Goal: Communication & Community: Answer question/provide support

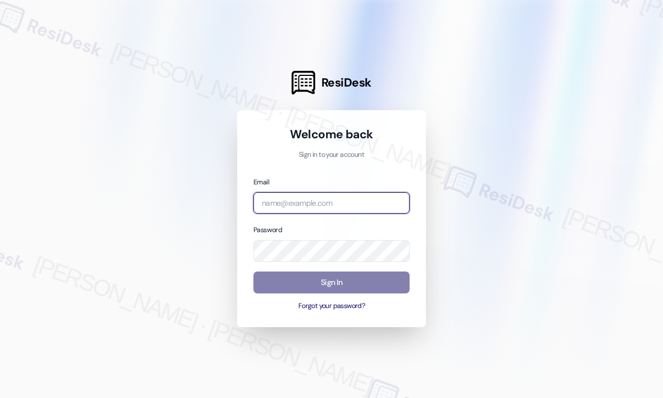
click at [339, 203] on input "email" at bounding box center [331, 203] width 156 height 22
type input "automated-surveys-haven_residential-[PERSON_NAME].roles@haven_[DOMAIN_NAME]"
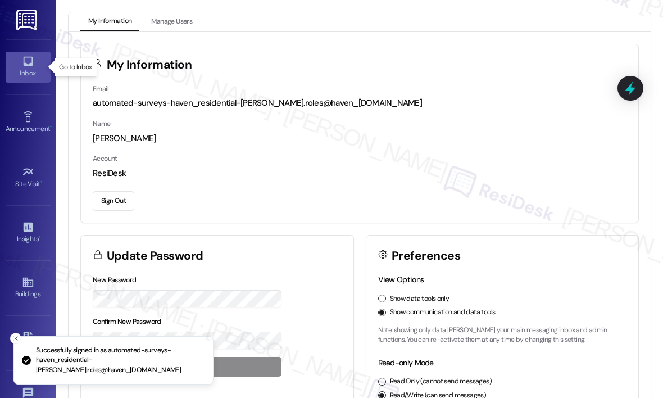
click at [24, 65] on icon at bounding box center [28, 62] width 10 height 10
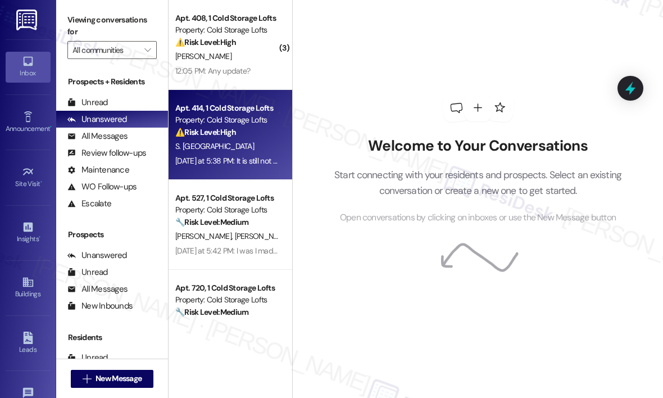
click at [262, 131] on div "⚠️ Risk Level: High The resident confirms the exit garage door is still not wor…" at bounding box center [227, 132] width 104 height 12
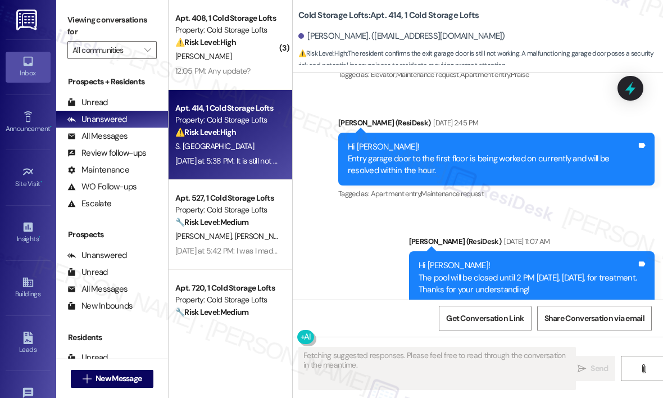
scroll to position [13453, 0]
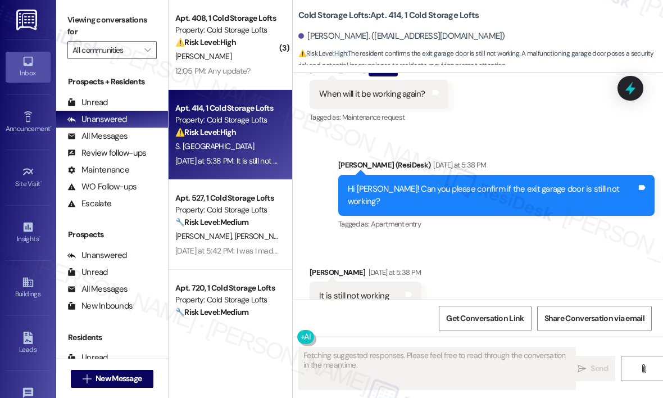
click at [549, 245] on div "Received via SMS [PERSON_NAME] [DATE] at 5:38 PM It is still not working Tags a…" at bounding box center [478, 288] width 370 height 95
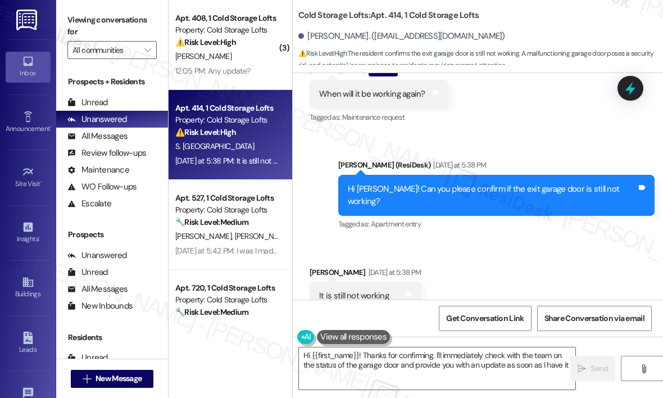
type textarea "Hi {{first_name}}! Thanks for confirming. I'll immediately check with the team …"
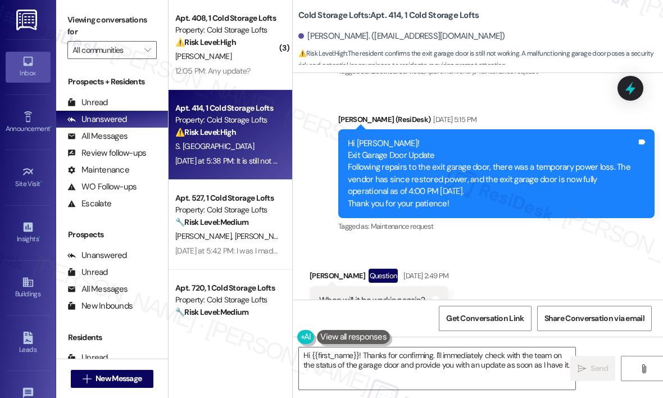
scroll to position [13228, 0]
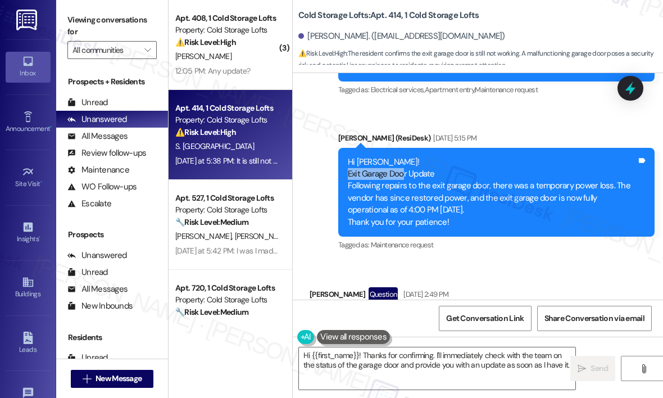
drag, startPoint x: 404, startPoint y: 145, endPoint x: 348, endPoint y: 144, distance: 56.2
click at [348, 156] on div "Hi [PERSON_NAME]! Exit Garage Door Update Following repairs to the exit garage …" at bounding box center [492, 192] width 289 height 72
copy div "Exit Garage Doo"
click at [629, 89] on icon at bounding box center [629, 88] width 13 height 17
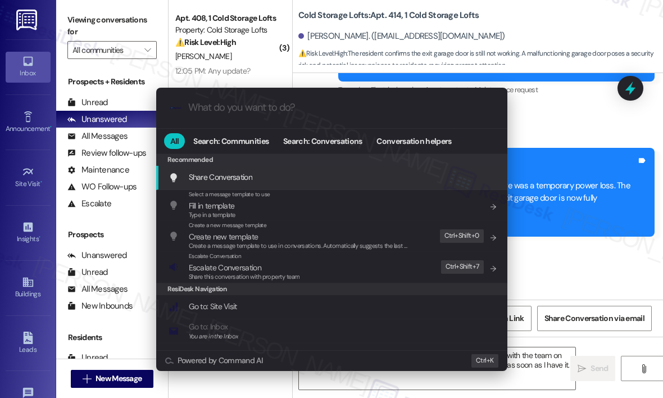
click at [307, 109] on input "What do you want to do?" at bounding box center [340, 108] width 305 height 12
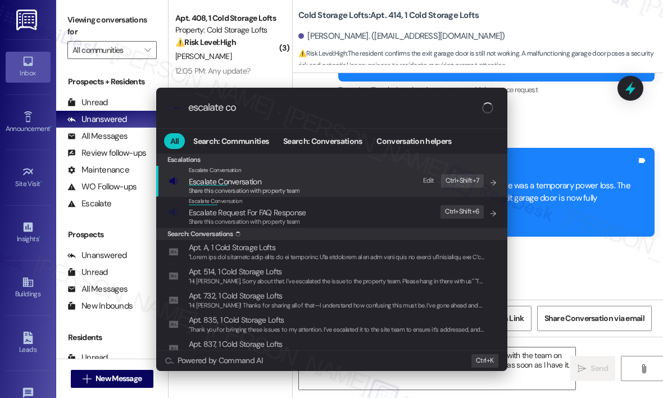
type input "escalate con"
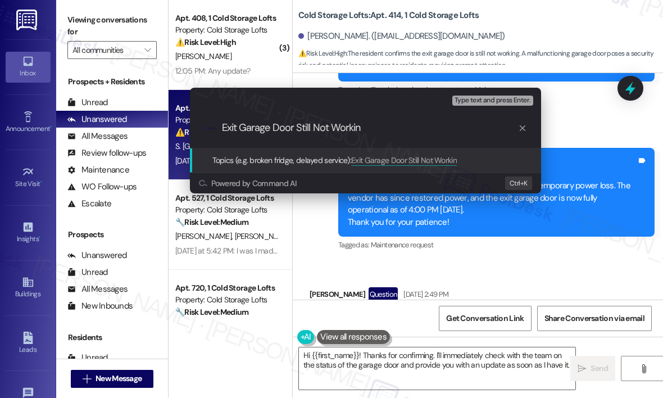
type input "Exit Garage Door Still Not Working"
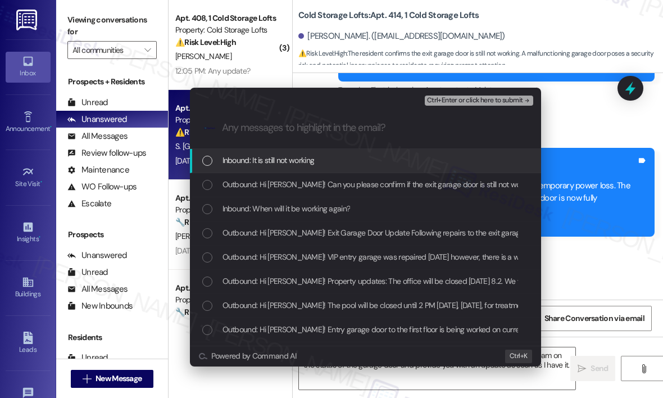
click at [225, 161] on span "Inbound: It is still not working" at bounding box center [268, 160] width 92 height 12
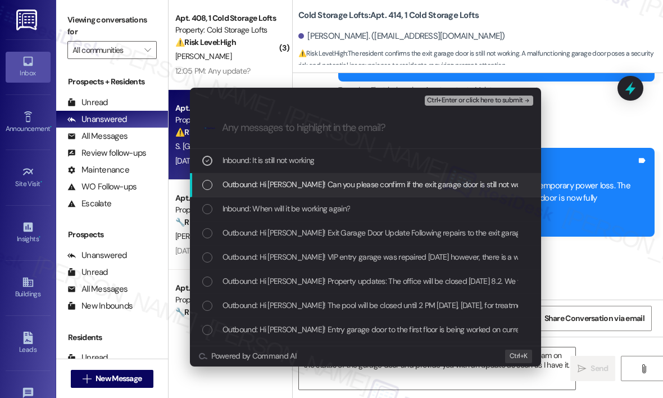
click at [227, 181] on span "Outbound: Hi [PERSON_NAME]! Can you please confirm if the exit garage door is s…" at bounding box center [380, 184] width 317 height 12
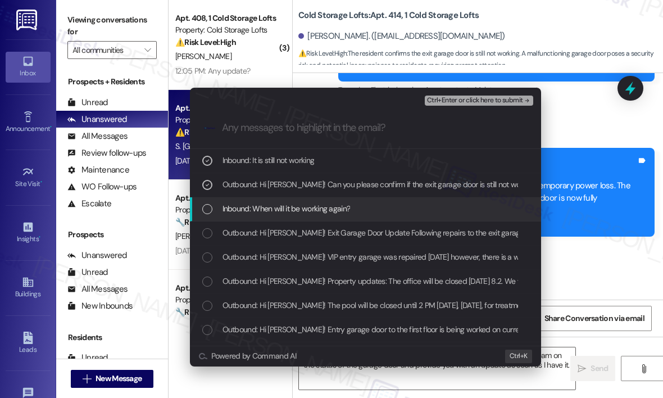
click at [235, 203] on span "Inbound: When will it be working again?" at bounding box center [286, 208] width 128 height 12
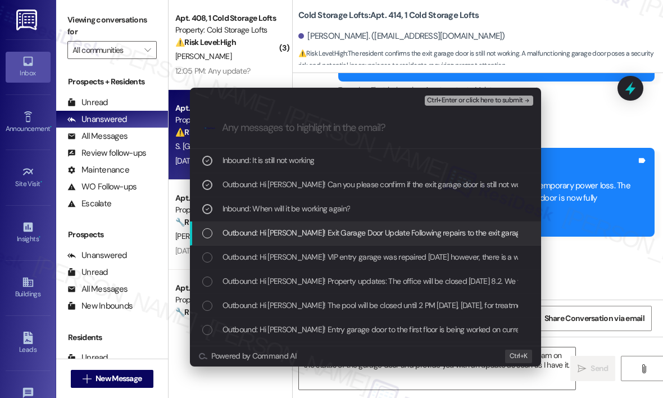
click at [250, 230] on span "Outbound: Hi [PERSON_NAME]! Exit Garage Door Update Following repairs to the ex…" at bounding box center [665, 232] width 886 height 12
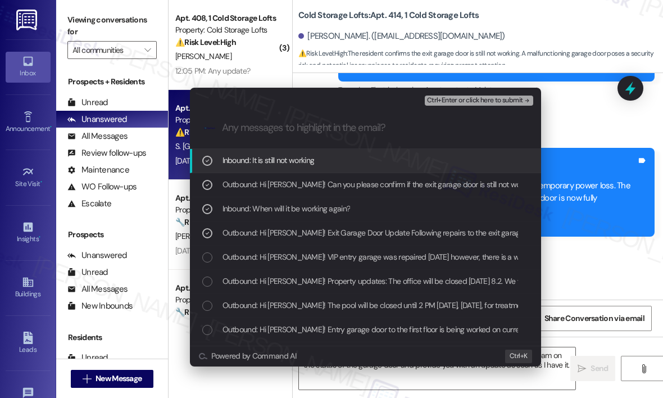
click at [481, 108] on div ".cls-1{fill:#0a055f;}.cls-2{fill:#0cc4c4;} resideskLogoBlueOrange" at bounding box center [365, 128] width 351 height 40
click at [477, 102] on span "Ctrl+Enter or click here to submit" at bounding box center [475, 101] width 96 height 8
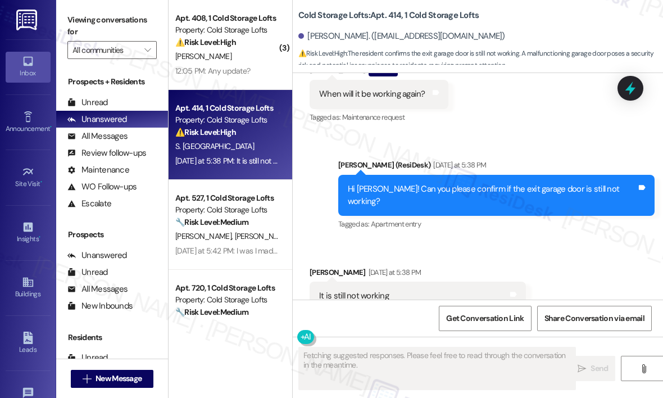
scroll to position [13569, 0]
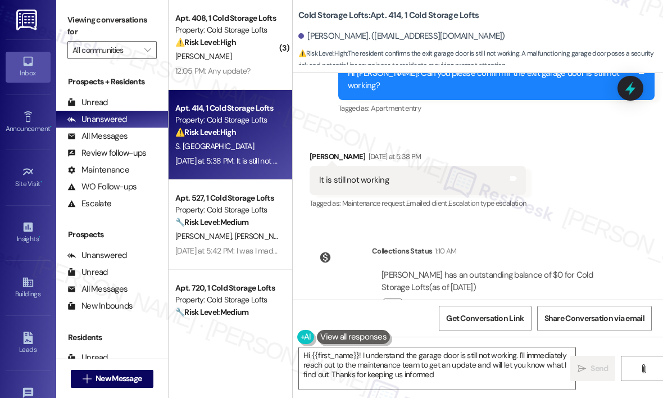
type textarea "Hi {{first_name}}! I understand the garage door is still not working. I'll imme…"
click at [465, 379] on textarea "Hi {{first_name}}! I understand the garage door is still not working. I'll imme…" at bounding box center [437, 368] width 276 height 42
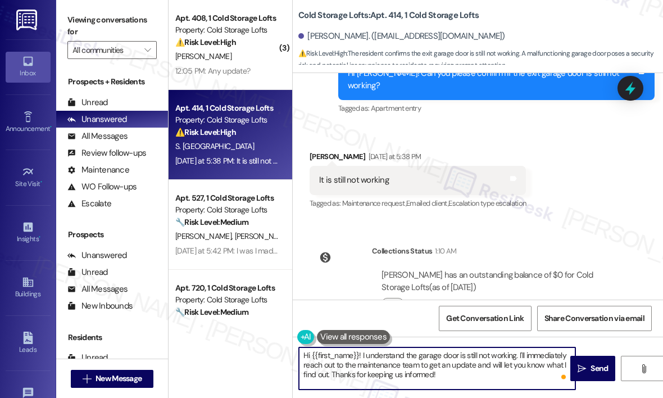
click at [467, 376] on textarea "Hi {{first_name}}! I understand the garage door is still not working. I'll imme…" at bounding box center [437, 368] width 276 height 42
click at [583, 366] on icon "" at bounding box center [581, 368] width 8 height 9
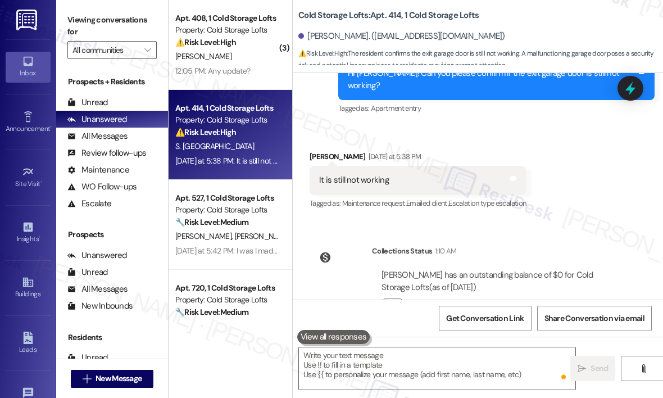
scroll to position [13453, 0]
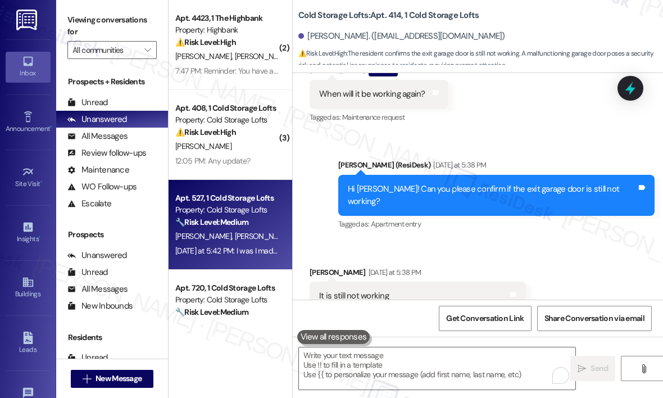
click at [236, 226] on strong "🔧 Risk Level: Medium" at bounding box center [211, 222] width 73 height 10
type textarea "Fetching suggested responses. Please feel free to read through the conversation…"
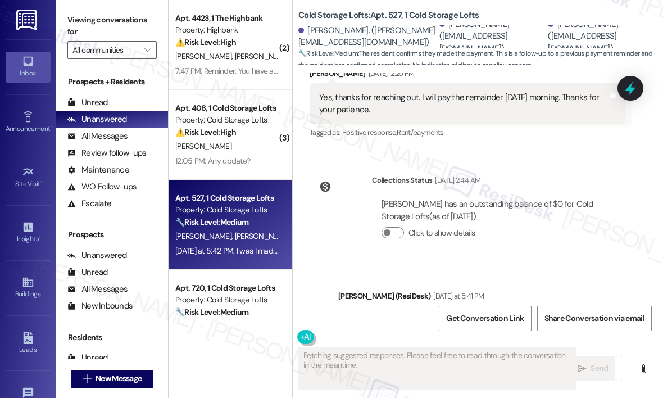
scroll to position [9295, 0]
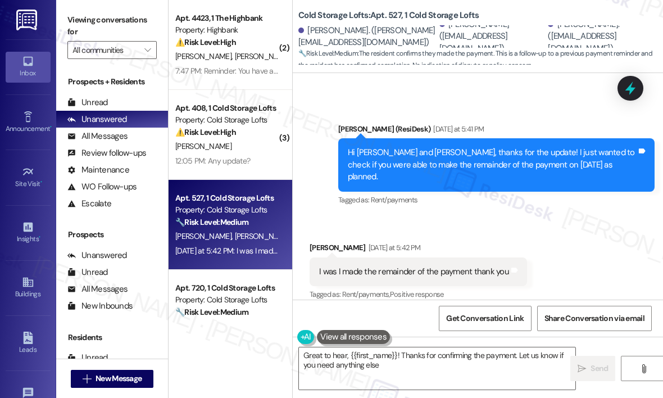
type textarea "Great to hear, {{first_name}}! Thanks for confirming the payment. Let us know i…"
click at [426, 368] on textarea "Great to hear, {{first_name}}! Thanks for confirming the payment. Let us know i…" at bounding box center [437, 368] width 276 height 42
click at [594, 366] on span "Send" at bounding box center [598, 368] width 17 height 12
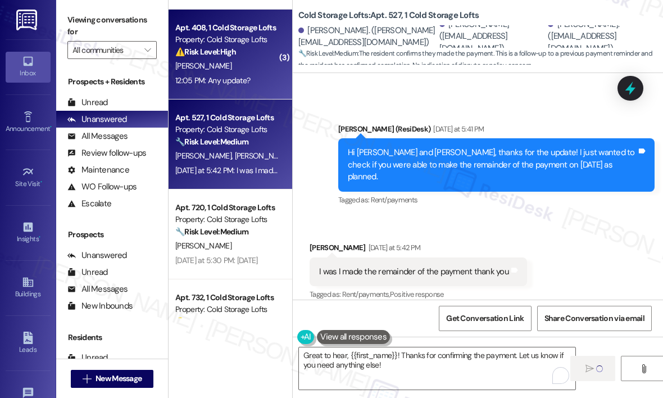
scroll to position [112, 0]
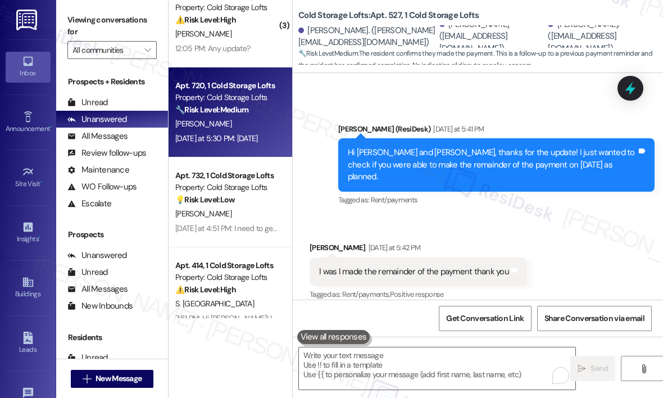
click at [240, 129] on div "[PERSON_NAME]" at bounding box center [227, 124] width 106 height 14
type textarea "Fetching suggested responses. Please feel free to read through the conversation…"
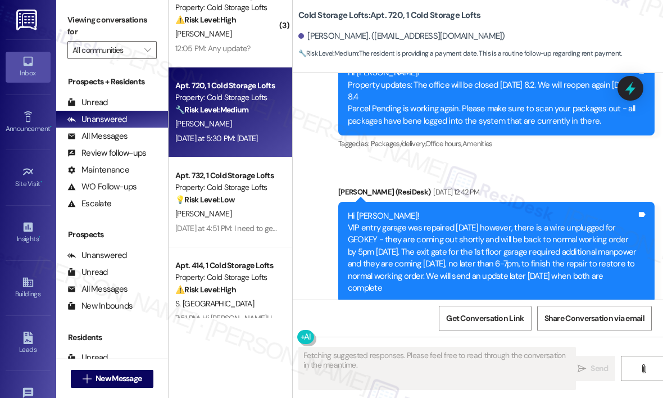
scroll to position [19130, 0]
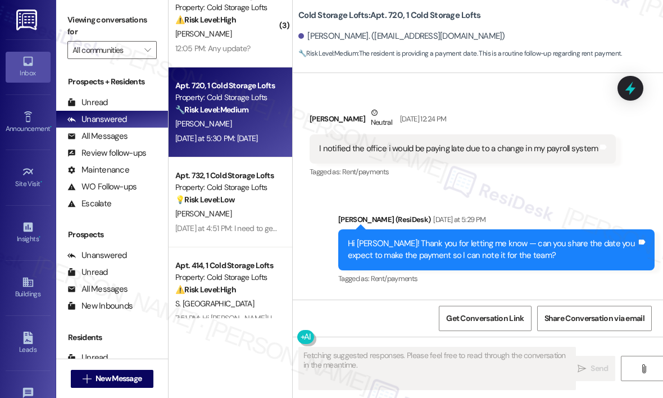
click at [490, 295] on div "Received via SMS [PERSON_NAME] [DATE] at 5:30 PM [DATE] Tags and notes" at bounding box center [478, 334] width 370 height 78
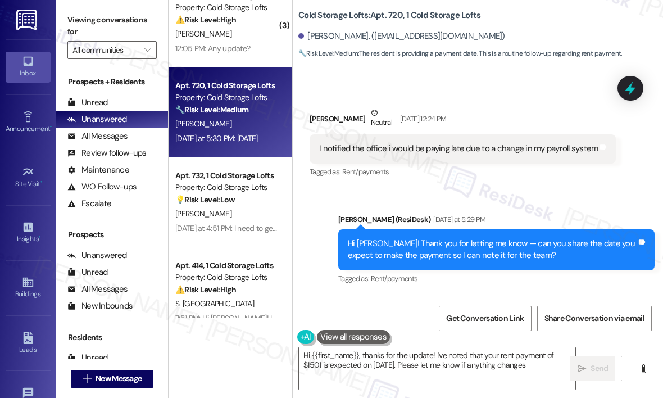
type textarea "Hi {{first_name}}, thanks for the update! I've noted that your rent payment of …"
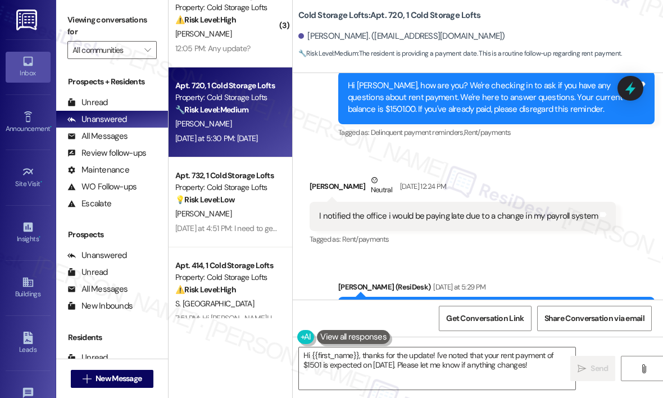
scroll to position [19017, 0]
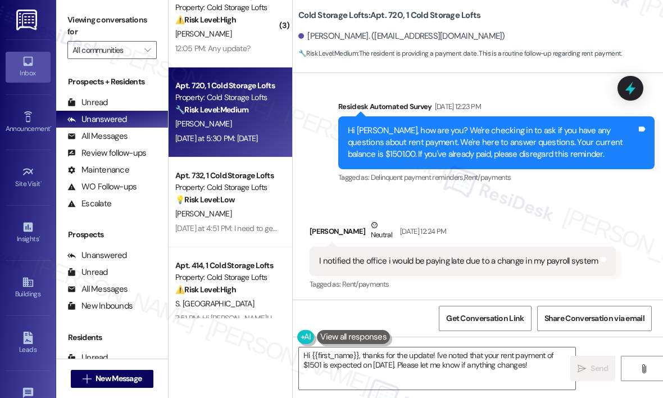
click at [499, 255] on div "I notified the office i would be paying late due to a change in my payroll syst…" at bounding box center [458, 261] width 278 height 12
copy div "I notified the office i would be paying late due to a change in my payroll syst…"
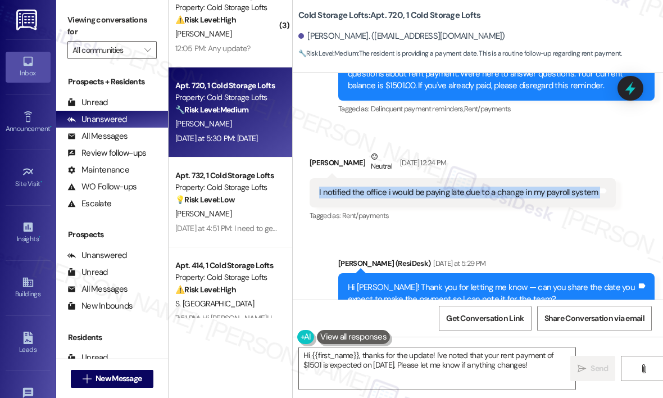
scroll to position [19130, 0]
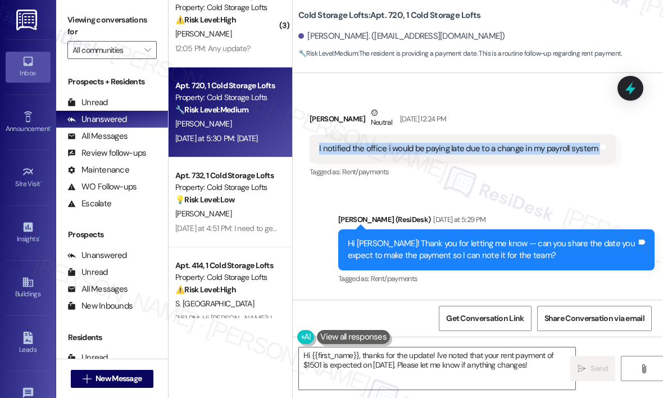
drag, startPoint x: 348, startPoint y: 280, endPoint x: 314, endPoint y: 276, distance: 33.9
click at [316, 336] on div "[DATE] Tags and notes" at bounding box center [365, 350] width 112 height 29
copy div "[DATE]"
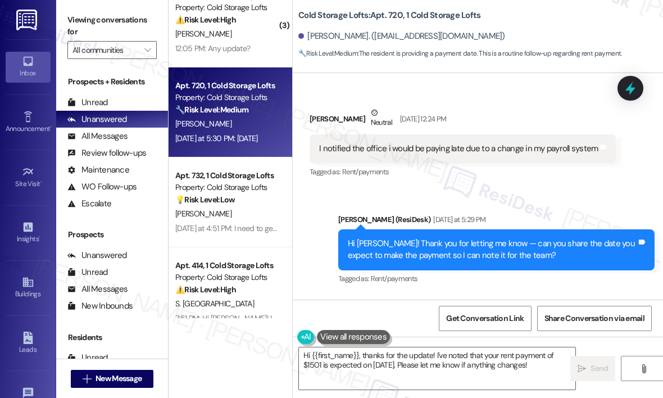
click at [624, 103] on div "Received via SMS [PERSON_NAME] Neutral [DATE] 12:24 PM I notified the office i …" at bounding box center [478, 134] width 370 height 107
click at [624, 90] on icon at bounding box center [629, 88] width 19 height 19
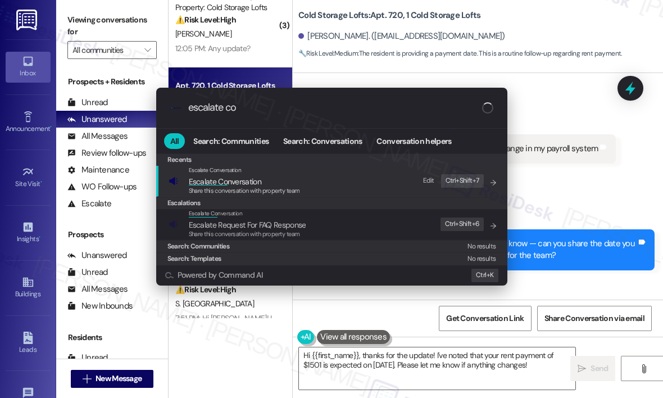
type input "escalate con"
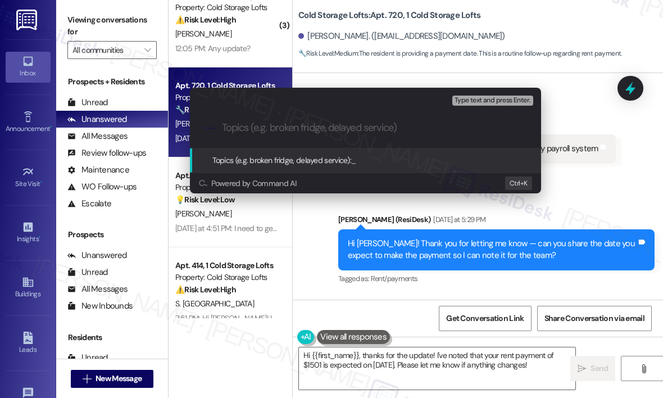
paste input "Late Payment Notification – Scheduled for [DATE] Due to Payroll System Change"
type input "Late Payment Notification – Scheduled for [DATE] Due to Payroll System Change"
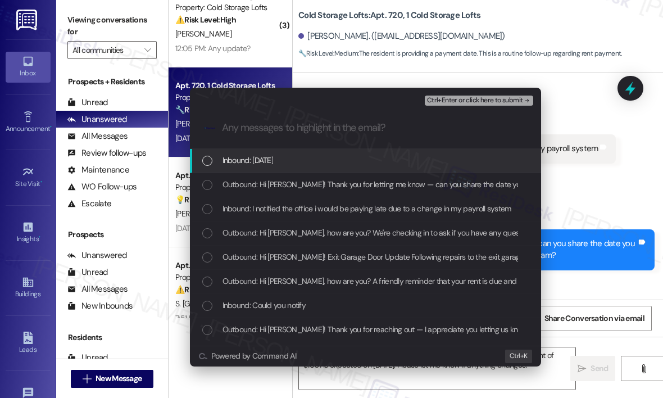
scroll to position [0, 0]
click at [261, 161] on span "Inbound: [DATE]" at bounding box center [247, 160] width 51 height 12
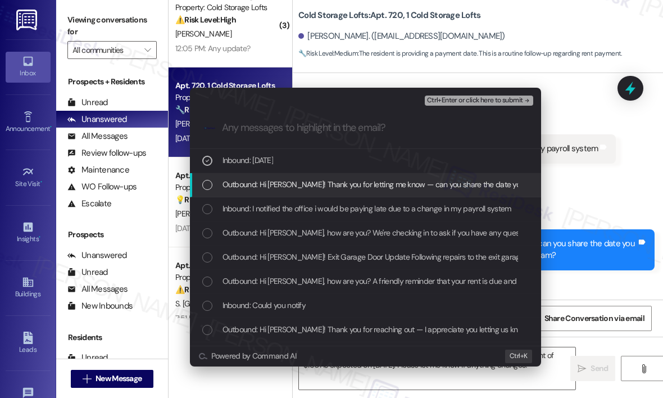
click at [264, 182] on span "Outbound: Hi [PERSON_NAME]! Thank you for letting me know — can you share the d…" at bounding box center [468, 184] width 493 height 12
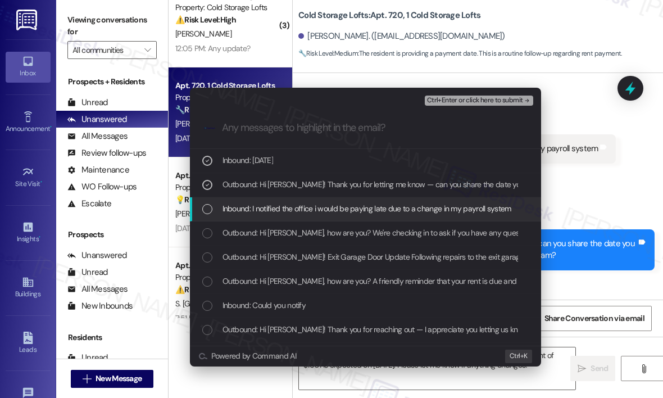
click at [278, 208] on span "Inbound: I notified the office i would be paying late due to a change in my pay…" at bounding box center [366, 208] width 289 height 12
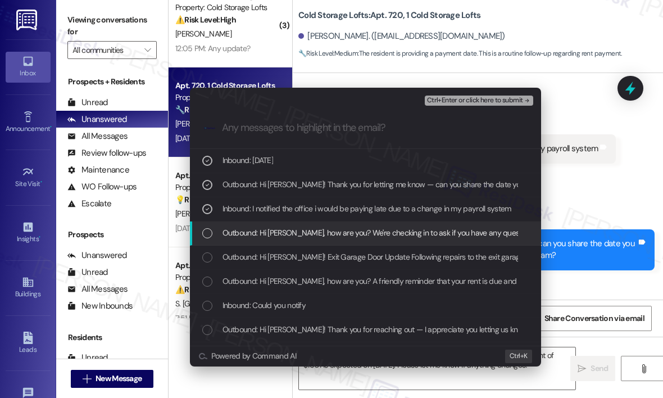
click at [290, 229] on span "Outbound: Hi [PERSON_NAME], how are you? We're checking in to ask if you have a…" at bounding box center [606, 232] width 769 height 12
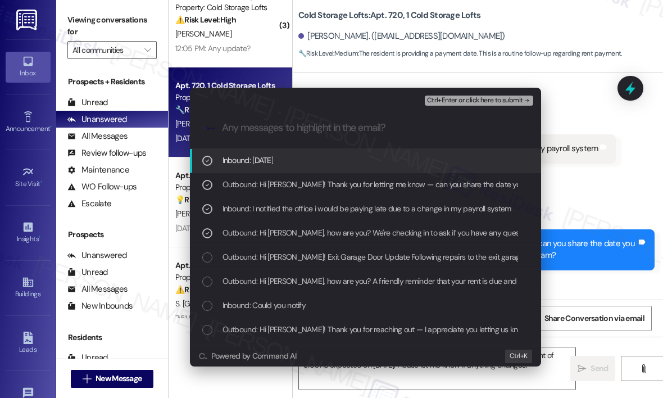
click at [474, 100] on span "Ctrl+Enter or click here to submit" at bounding box center [475, 101] width 96 height 8
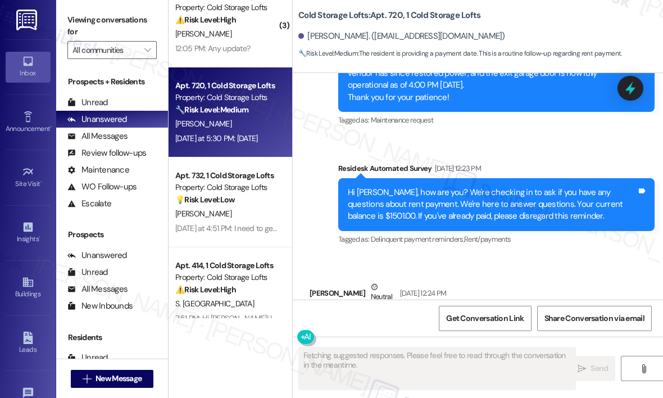
scroll to position [19146, 0]
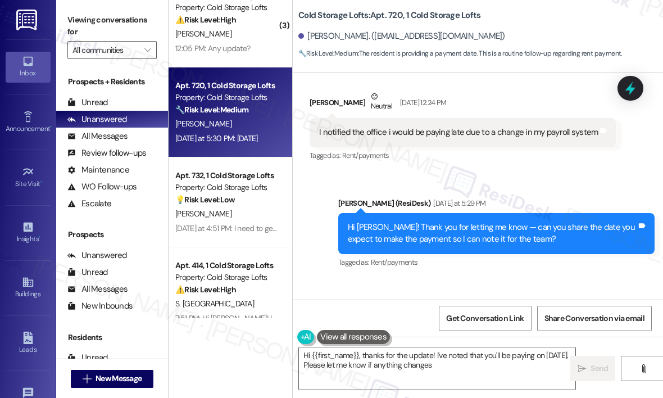
type textarea "Hi {{first_name}}, thanks for the update! I've noted that you'll be paying on […"
click at [575, 278] on div "Received via SMS [PERSON_NAME] [DATE] at 5:30 PM [DATE] Tags and notes Tagged a…" at bounding box center [478, 325] width 370 height 95
click at [485, 368] on textarea "Hi {{first_name}}, thanks for the update! I've noted that you'll be paying on […" at bounding box center [437, 368] width 276 height 42
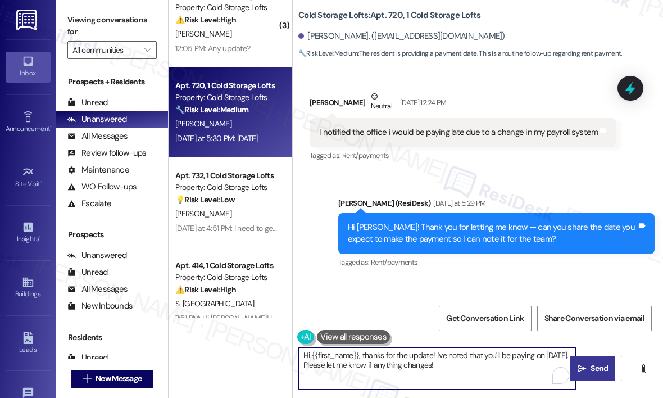
click at [604, 367] on span "Send" at bounding box center [598, 368] width 17 height 12
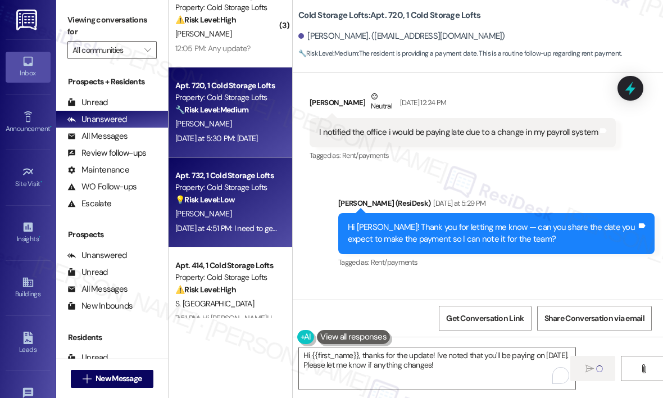
click at [244, 212] on div "[PERSON_NAME]" at bounding box center [227, 214] width 106 height 14
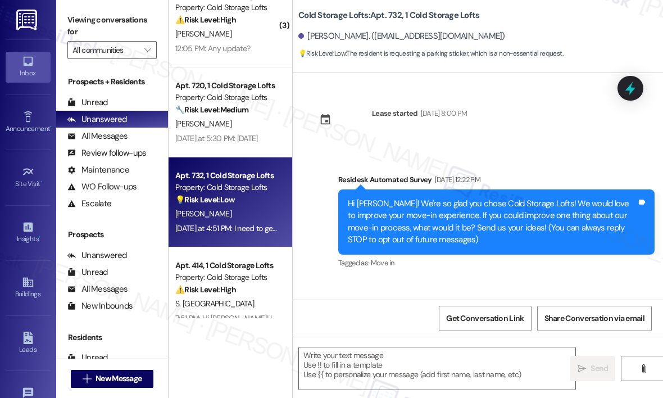
scroll to position [11473, 0]
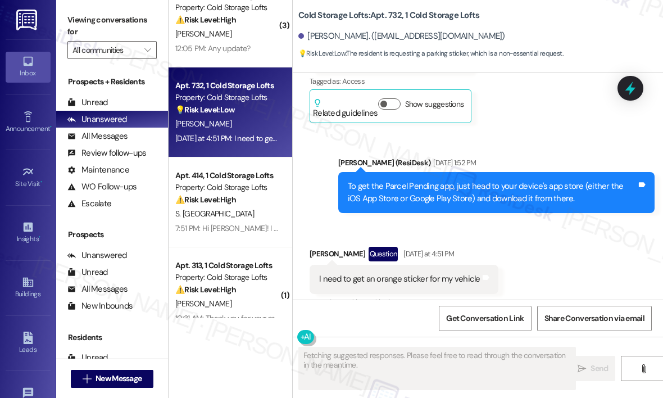
click at [584, 199] on div "Lease started [DATE] 8:00 PM Survey, sent via SMS Residesk Automated Survey [DA…" at bounding box center [478, 186] width 370 height 226
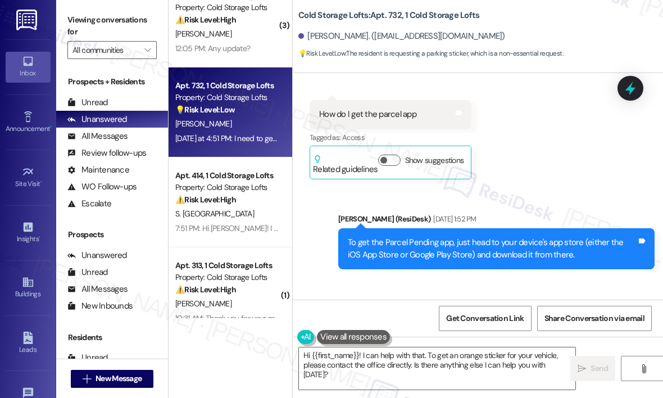
click at [427, 329] on div "I need to get an orange sticker for my vehicle" at bounding box center [399, 335] width 161 height 12
copy div "I need to get an orange sticker for my vehicle Tags and notes"
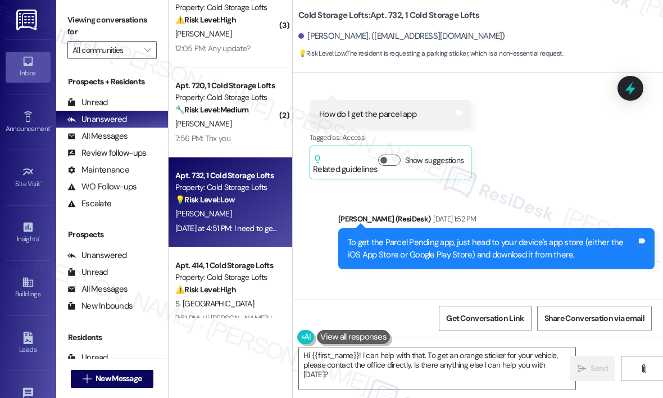
click at [550, 242] on div "Lease started [DATE] 8:00 PM Survey, sent via SMS Residesk Automated Survey [DA…" at bounding box center [478, 186] width 370 height 226
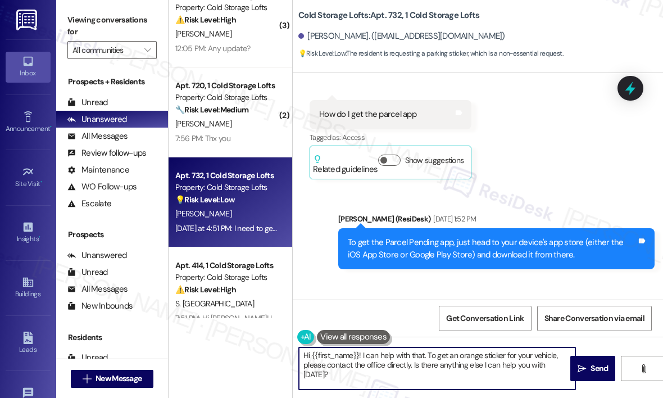
click at [460, 362] on textarea "Hi {{first_name}}! I can help with that. To get an orange sticker for your vehi…" at bounding box center [437, 368] width 276 height 42
drag, startPoint x: 362, startPoint y: 354, endPoint x: 577, endPoint y: 362, distance: 214.6
click at [577, 362] on div "Hi {{first_name}}! I can help with that. To get an orange sticker for your vehi…" at bounding box center [478, 378] width 370 height 84
paste textarea "Thanks for letting me know — can you share if this is for a new vehicle or a re…"
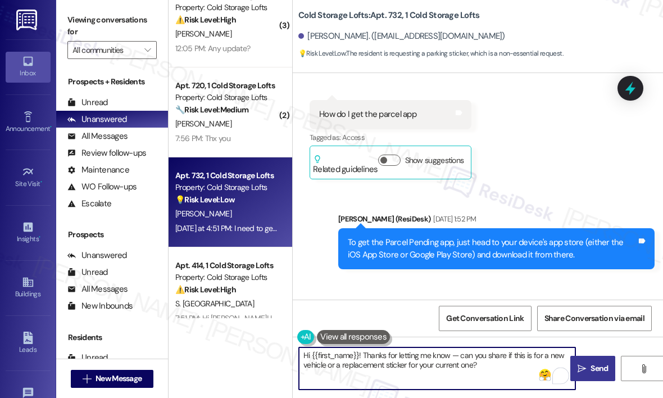
type textarea "Hi {{first_name}}! Thanks for letting me know — can you share if this is for a …"
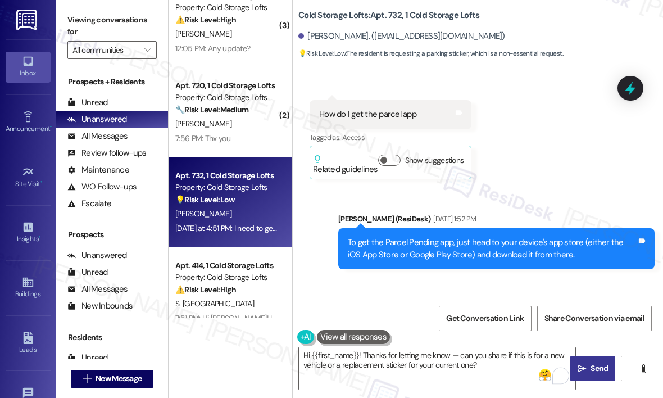
click at [590, 368] on span "Send" at bounding box center [598, 368] width 17 height 12
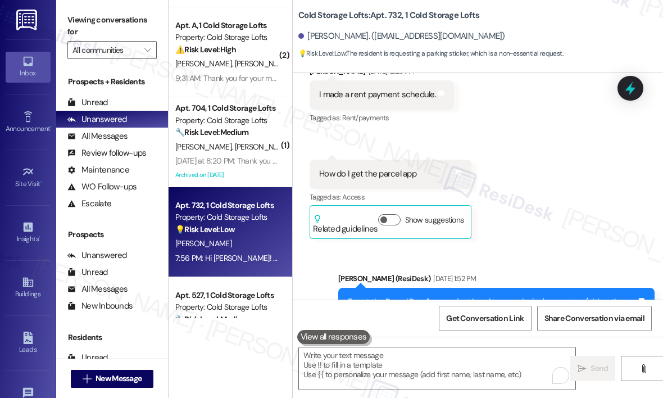
scroll to position [449, 0]
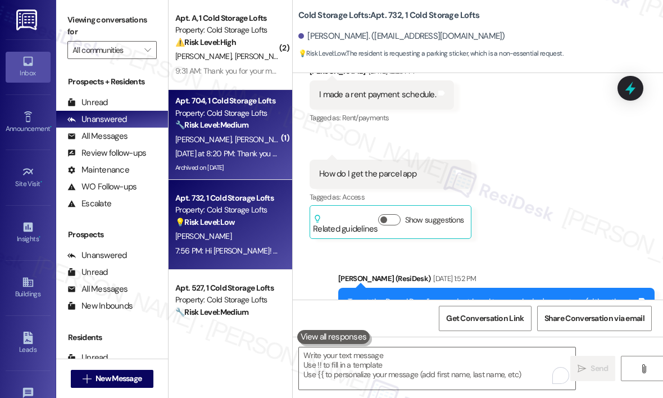
click at [248, 153] on div "[DATE] at 8:20 PM: Thank you for your message. Our offices are currently closed…" at bounding box center [519, 153] width 689 height 10
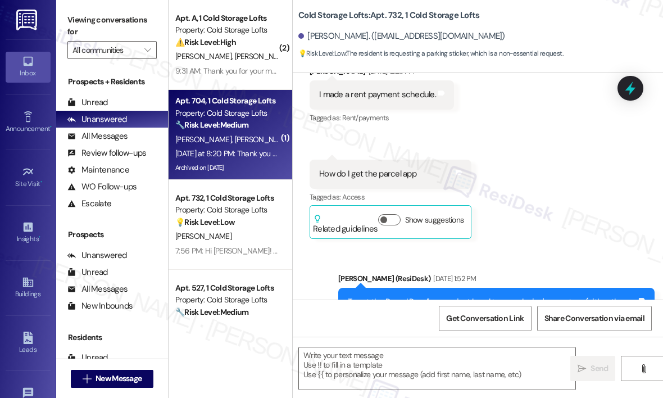
type textarea "Fetching suggested responses. Please feel free to read through the conversation…"
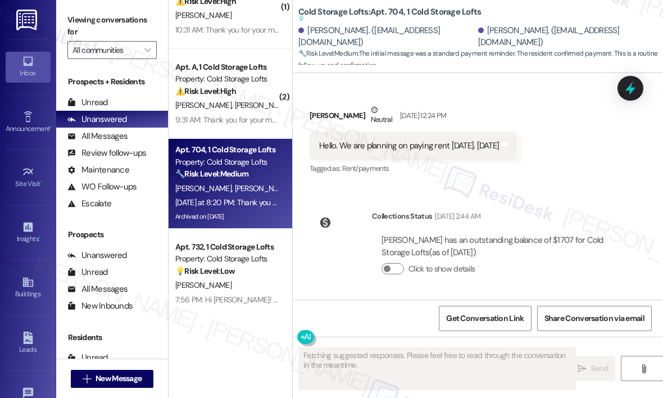
scroll to position [17735, 0]
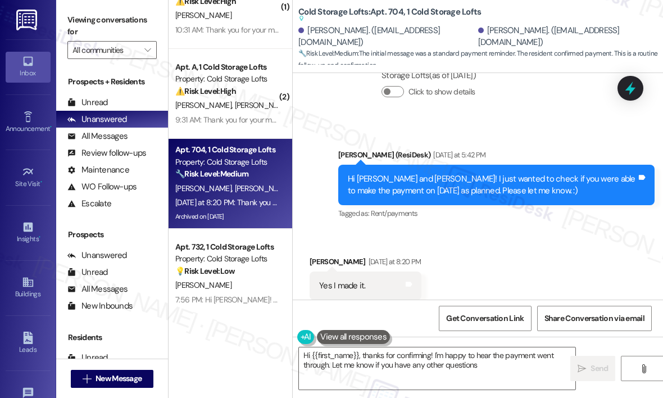
type textarea "Hi {{first_name}}, thanks for confirming! I'm happy to hear the payment went th…"
click at [550, 277] on div "Received via SMS [PERSON_NAME] [DATE] at 8:20 PM Yes I made it. Tags and notes …" at bounding box center [478, 277] width 370 height 95
click at [547, 275] on div "Received via SMS [PERSON_NAME] [DATE] at 8:20 PM Yes I made it. Tags and notes …" at bounding box center [478, 277] width 370 height 95
click at [515, 359] on textarea "Hi {{first_name}}, thanks for confirming! I'm happy to hear the payment went th…" at bounding box center [437, 368] width 276 height 42
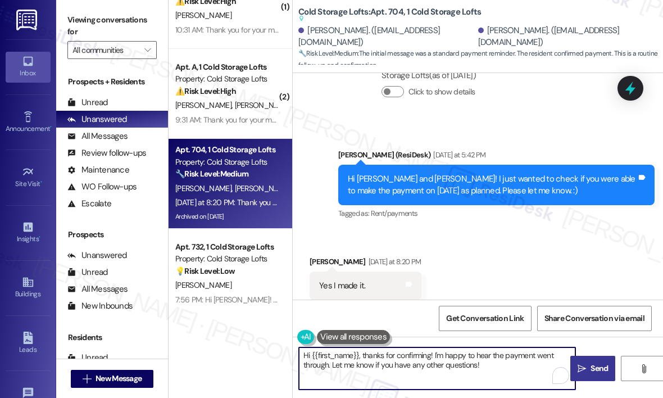
click at [595, 370] on span "Send" at bounding box center [598, 368] width 17 height 12
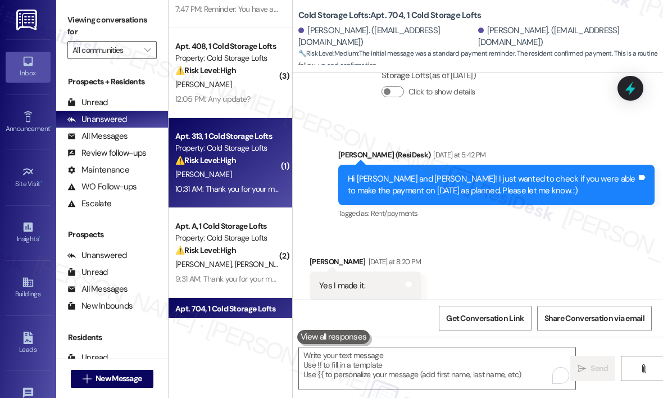
scroll to position [0, 0]
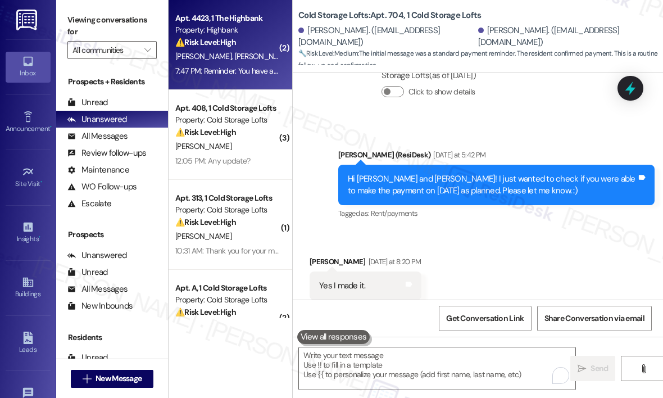
click at [253, 75] on div "7:47 PM: Reminder: You have a Parcel Pending! Access Code: 72507531. Location: …" at bounding box center [347, 71] width 344 height 10
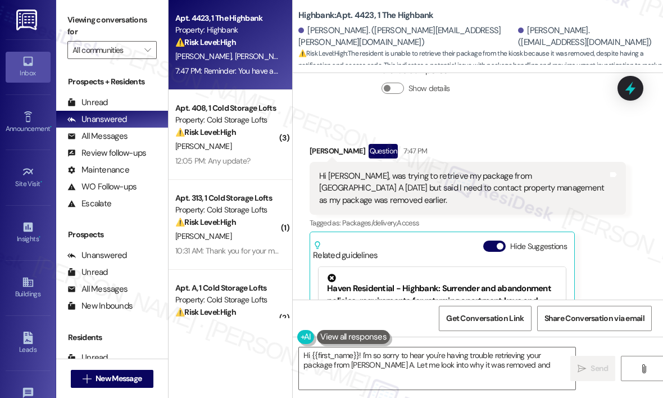
scroll to position [6403, 0]
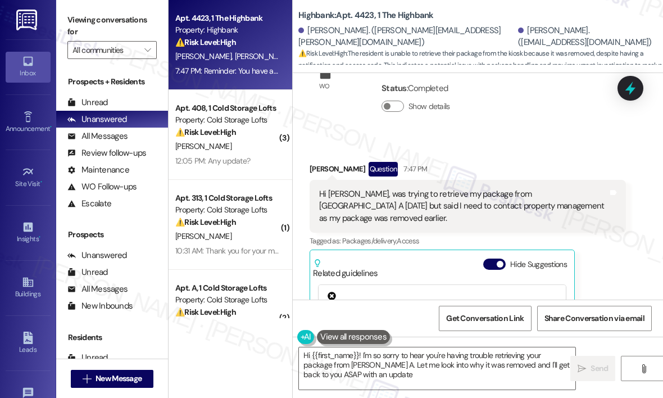
type textarea "Hi {{first_name}}! I'm so sorry to hear you're having trouble retrieving your p…"
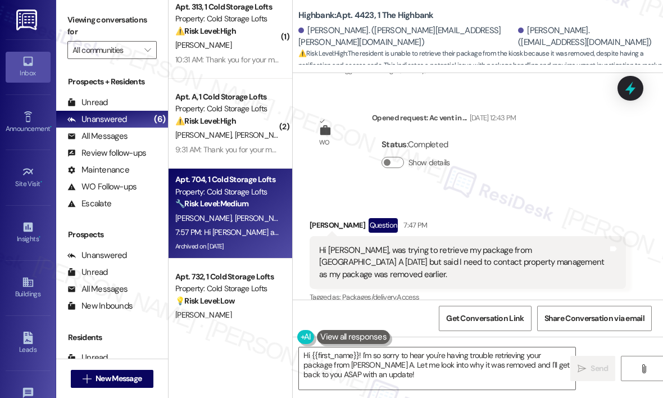
scroll to position [165, 0]
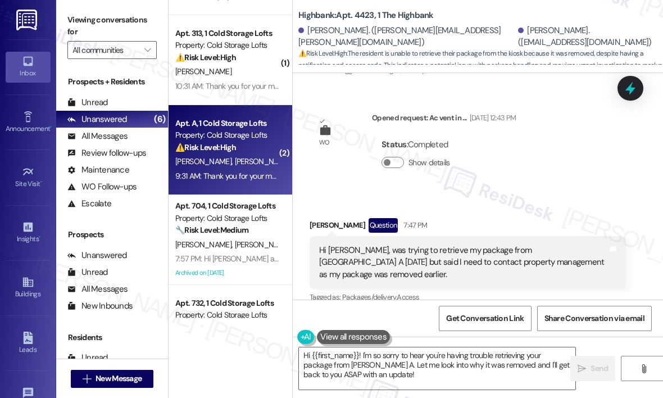
click at [249, 174] on div "9:31 AM: Thank you for your message. Our offices are currently closed, but we w…" at bounding box center [503, 176] width 656 height 10
type textarea "Fetching suggested responses. Please feel free to read through the conversation…"
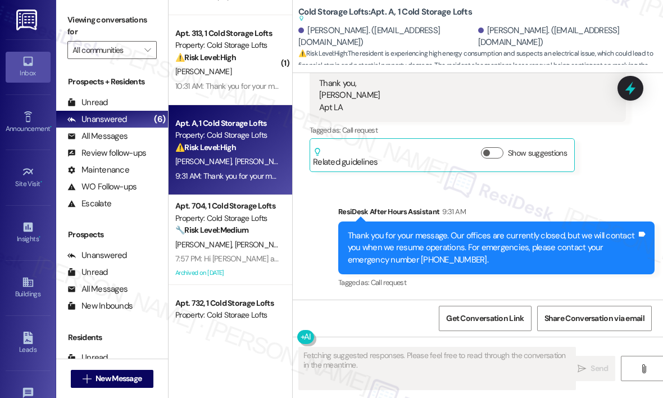
scroll to position [46134, 0]
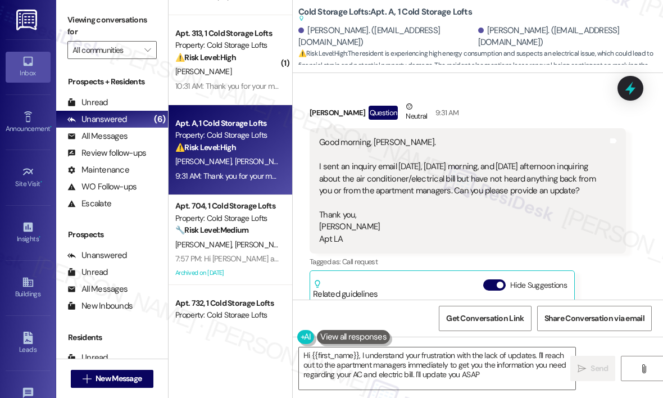
type textarea "Hi {{first_name}}, I understand your frustration with the lack of updates. I'll…"
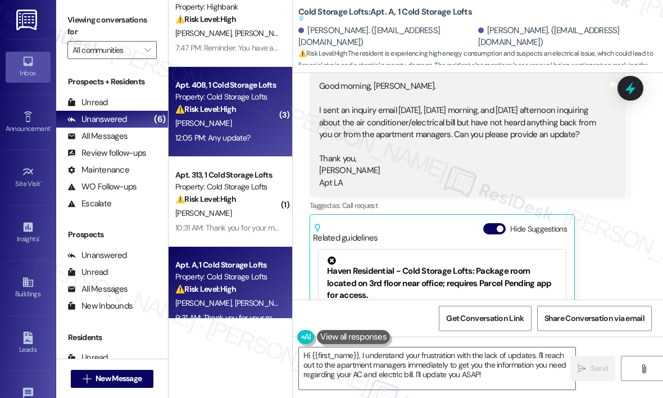
scroll to position [0, 0]
